Goal: Transaction & Acquisition: Purchase product/service

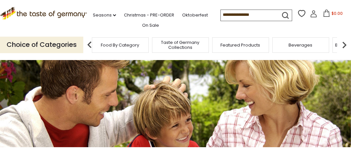
click at [117, 44] on span "Food By Category" at bounding box center [120, 45] width 38 height 5
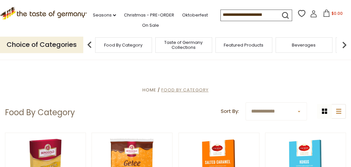
click at [187, 89] on span "Food By Category" at bounding box center [184, 90] width 47 height 6
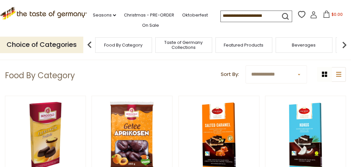
scroll to position [17, 0]
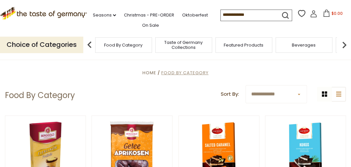
click at [189, 73] on span "Food By Category" at bounding box center [184, 73] width 47 height 6
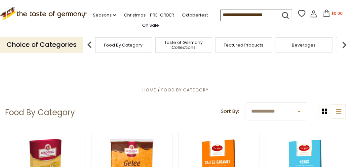
click at [181, 48] on span "Taste of Germany Collections" at bounding box center [183, 45] width 53 height 10
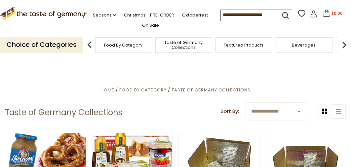
click at [239, 49] on div "Featured Products" at bounding box center [244, 45] width 57 height 16
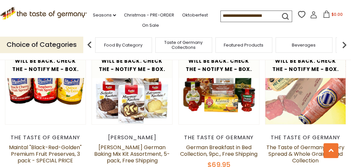
scroll to position [876, 0]
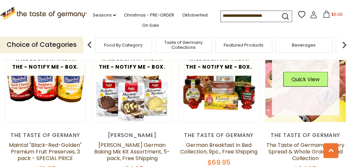
click at [307, 97] on link at bounding box center [305, 81] width 67 height 67
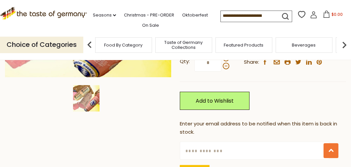
scroll to position [179, 0]
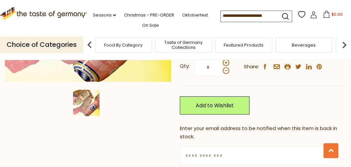
click at [127, 46] on span "Food By Category" at bounding box center [123, 45] width 38 height 5
